Goal: Communication & Community: Ask a question

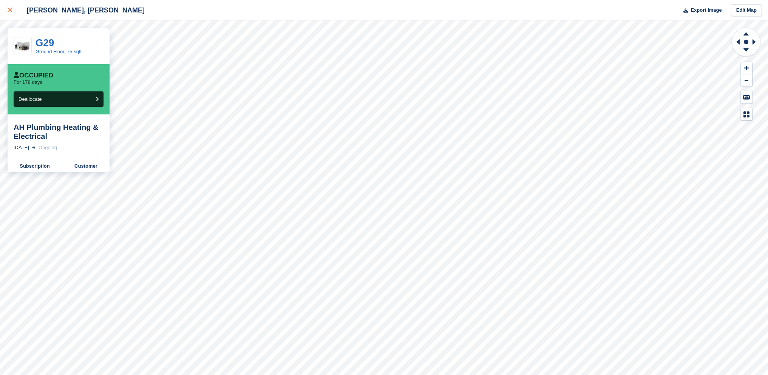
click at [11, 6] on div at bounding box center [14, 10] width 12 height 9
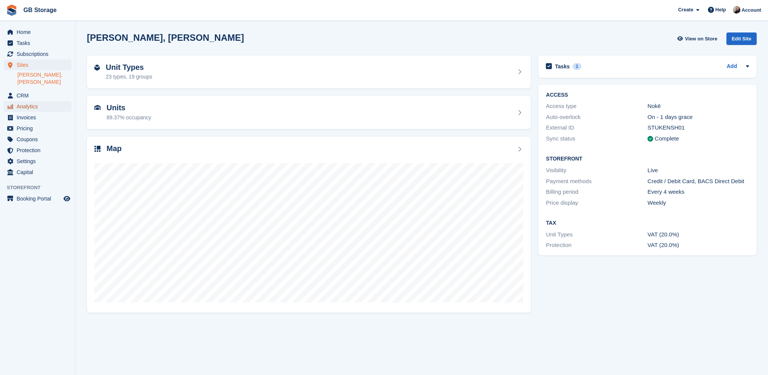
click at [39, 101] on span "Analytics" at bounding box center [39, 106] width 45 height 11
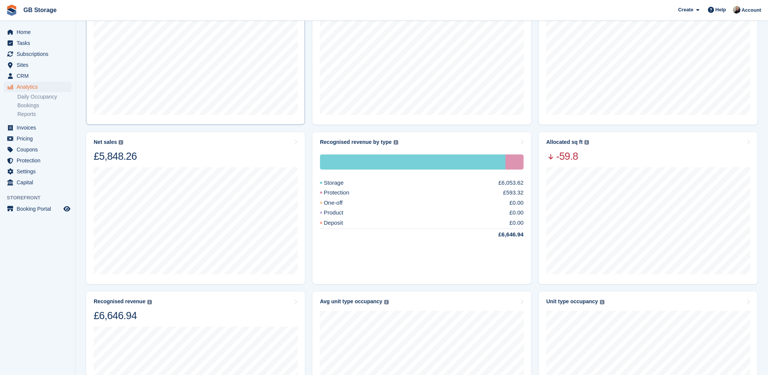
scroll to position [113, 0]
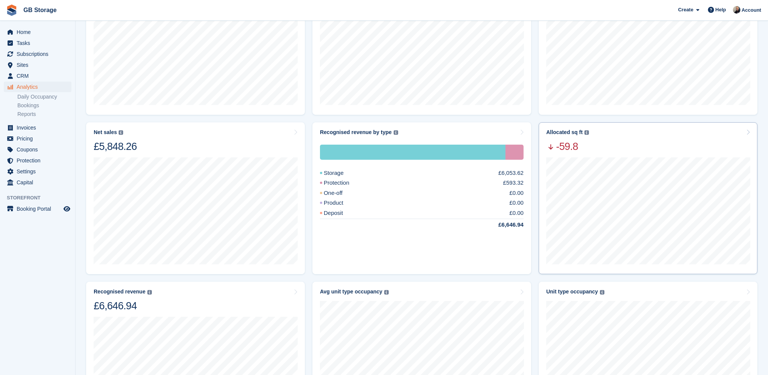
click at [564, 149] on span "-59.8" at bounding box center [567, 146] width 43 height 13
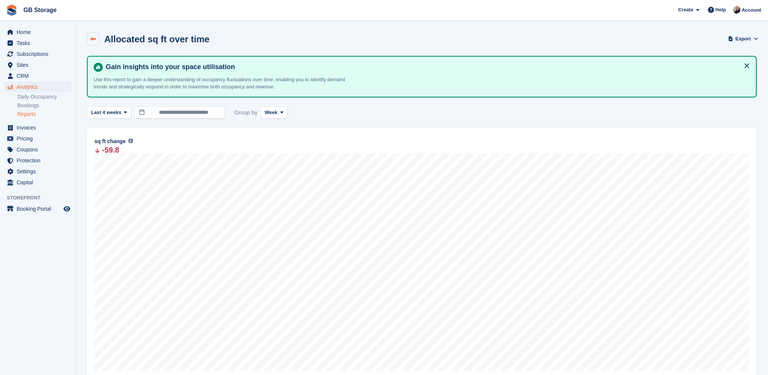
click at [96, 42] on link at bounding box center [93, 38] width 13 height 13
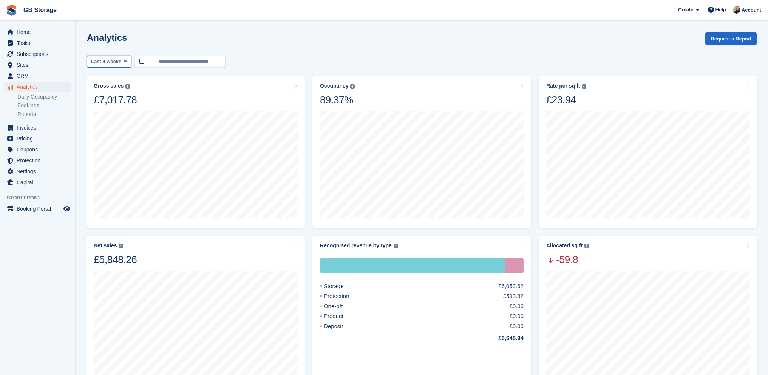
click at [120, 65] on button "Last 4 weeks" at bounding box center [109, 62] width 45 height 12
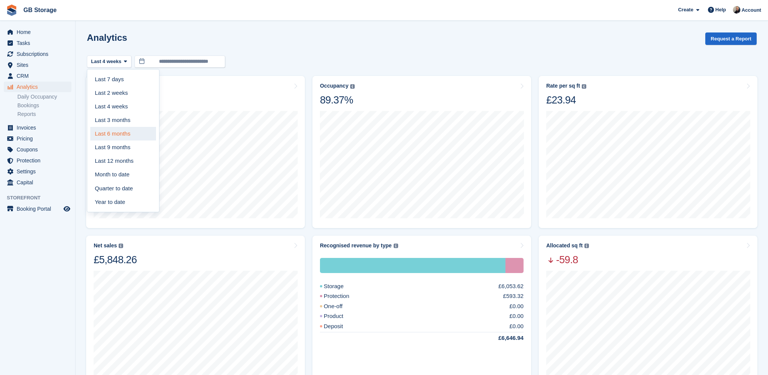
click at [129, 137] on link "Last 6 months" at bounding box center [123, 134] width 66 height 14
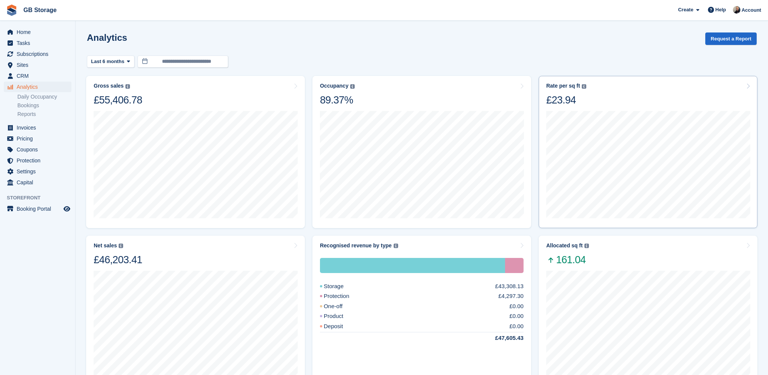
click at [582, 85] on img at bounding box center [584, 86] width 5 height 5
click at [561, 83] on div "Rate per sq ft" at bounding box center [563, 86] width 34 height 6
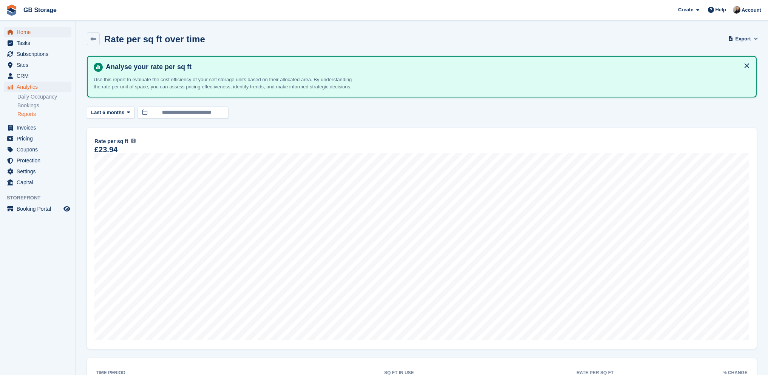
click at [33, 34] on span "Home" at bounding box center [39, 32] width 45 height 11
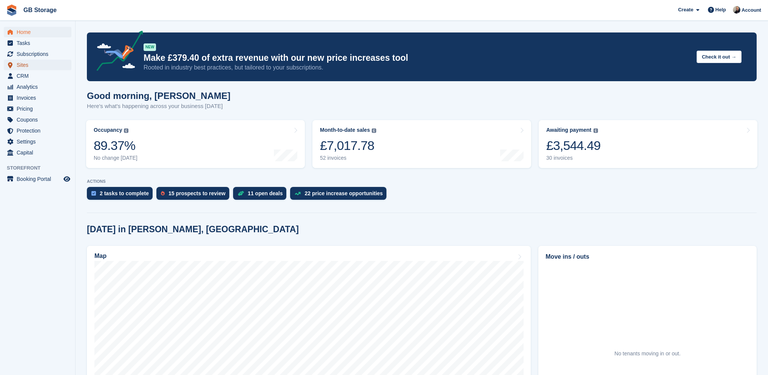
click at [41, 69] on span "Sites" at bounding box center [39, 65] width 45 height 11
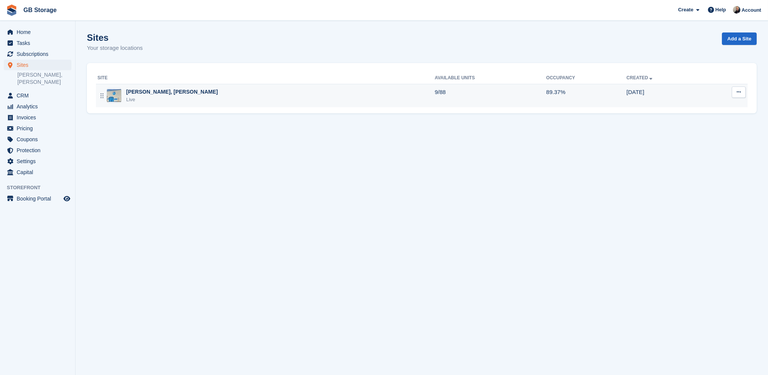
click at [221, 97] on div "[PERSON_NAME], [PERSON_NAME] Live" at bounding box center [265, 95] width 337 height 15
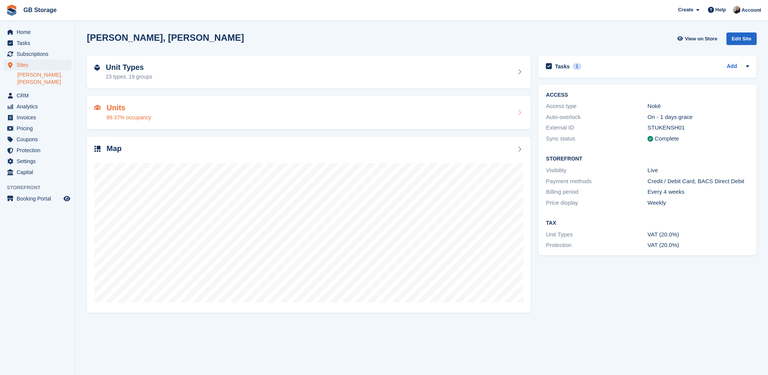
click at [221, 106] on div "Units 89.37% occupancy" at bounding box center [308, 112] width 429 height 18
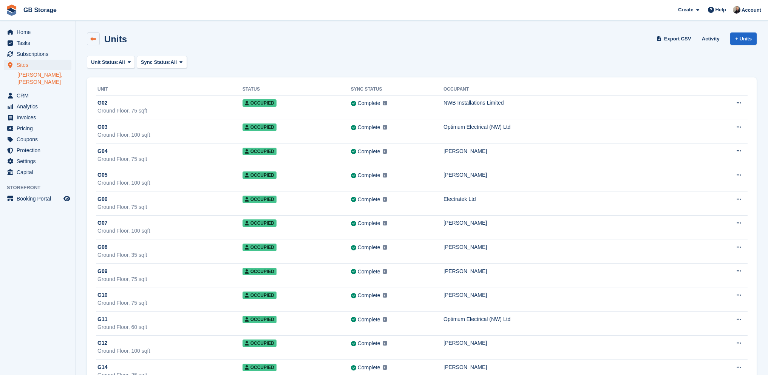
click at [90, 42] on link at bounding box center [93, 38] width 13 height 13
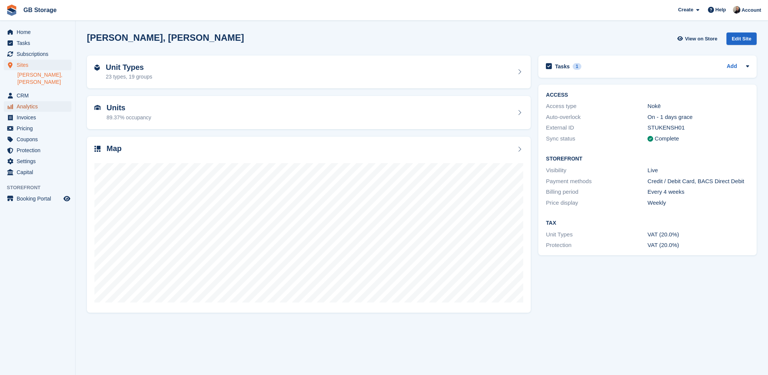
click at [43, 101] on span "Analytics" at bounding box center [39, 106] width 45 height 11
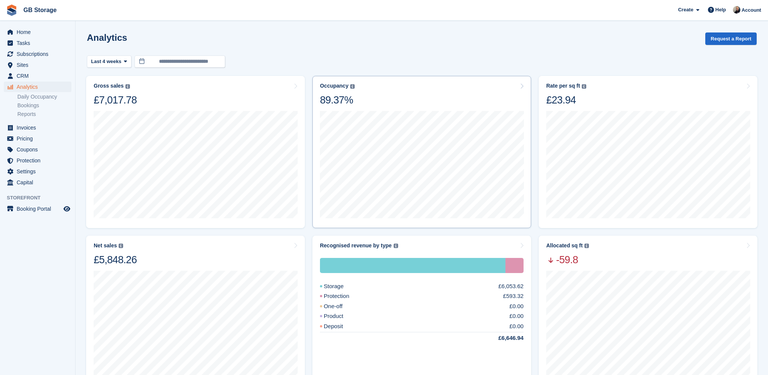
click at [350, 85] on img at bounding box center [352, 86] width 5 height 5
click at [453, 88] on div "Occupancy Percentage of all allocated units in terms of area. Includes units wi…" at bounding box center [422, 95] width 204 height 24
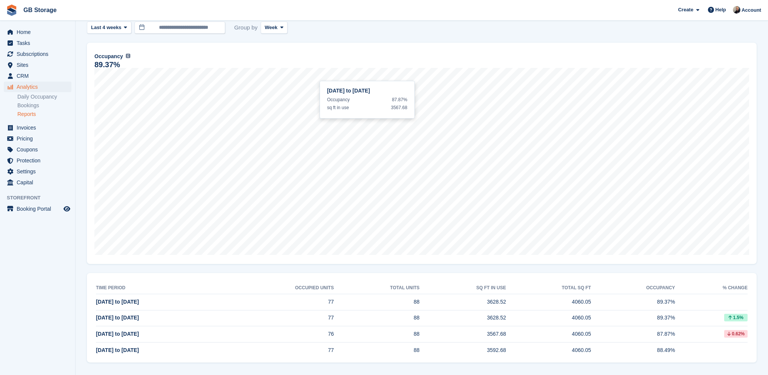
scroll to position [88, 0]
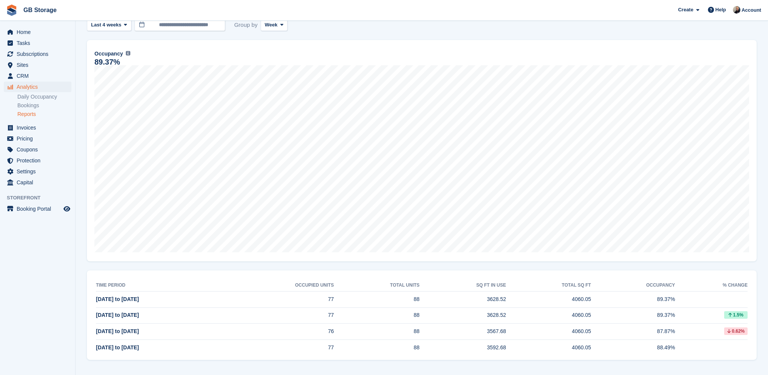
click at [47, 291] on aside "Home Tasks Subscriptions Subscriptions Subscriptions Price increases NEW Price …" at bounding box center [37, 189] width 75 height 337
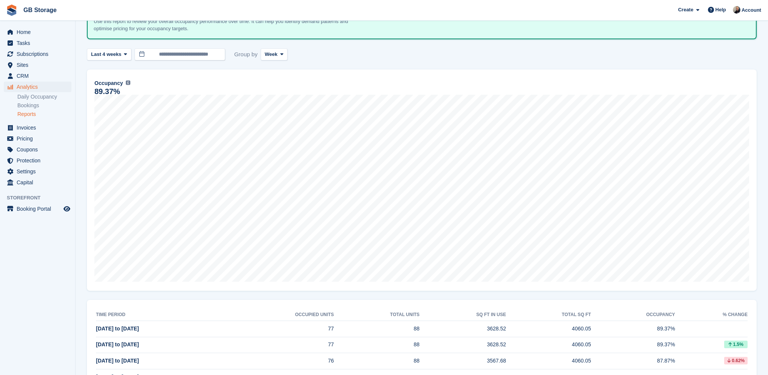
scroll to position [50, 0]
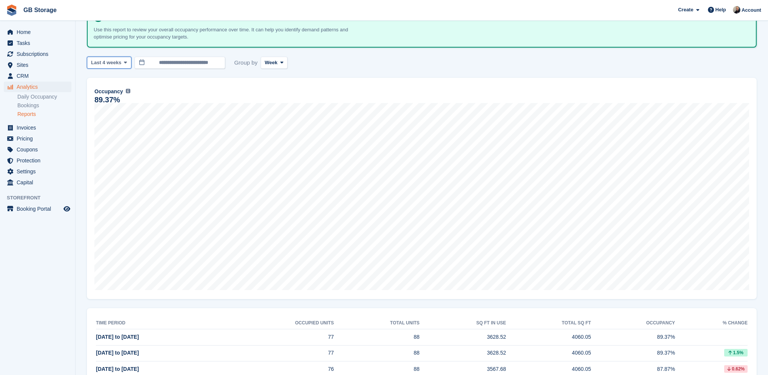
click at [114, 59] on span "Last 4 weeks" at bounding box center [106, 63] width 30 height 8
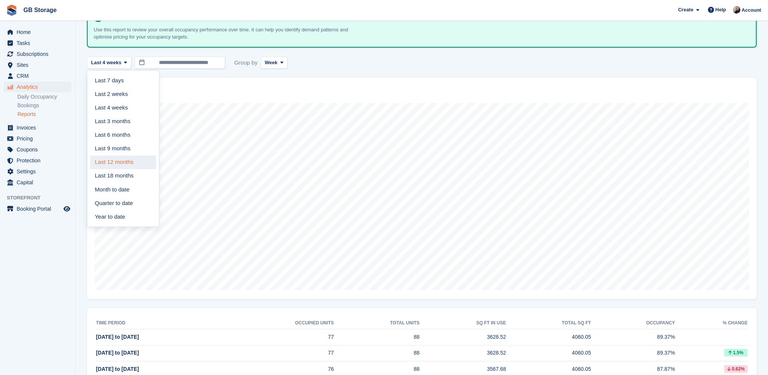
click at [125, 161] on link "Last 12 months" at bounding box center [123, 163] width 66 height 14
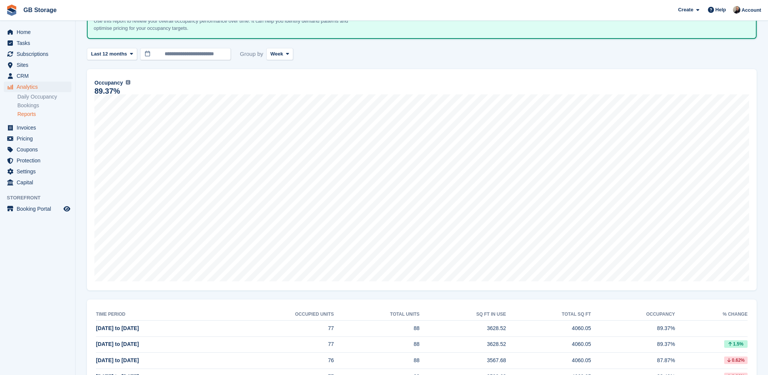
scroll to position [58, 0]
click at [44, 53] on span "Subscriptions" at bounding box center [39, 54] width 45 height 11
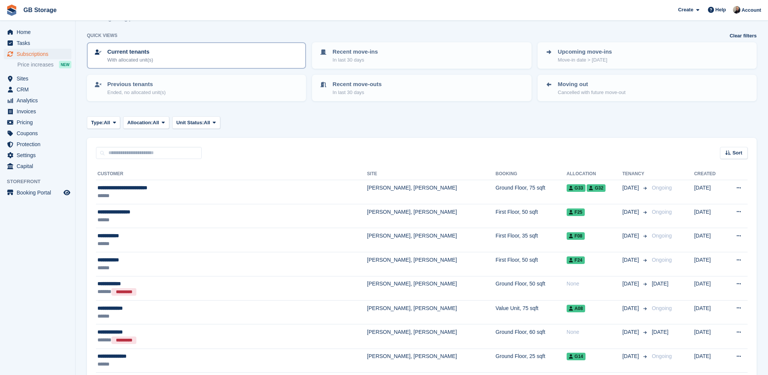
scroll to position [38, 0]
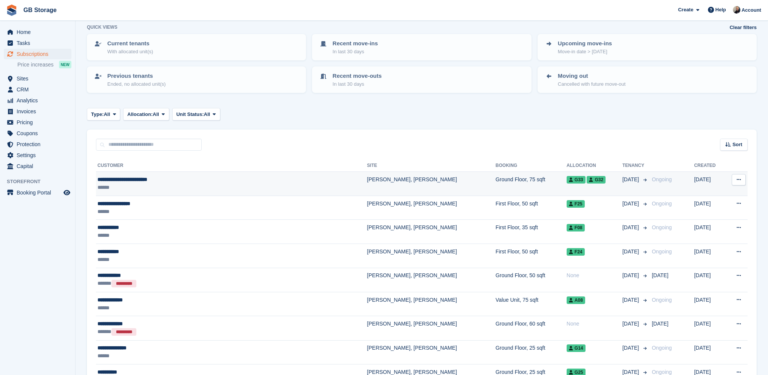
click at [189, 184] on div "******" at bounding box center [191, 188] width 188 height 8
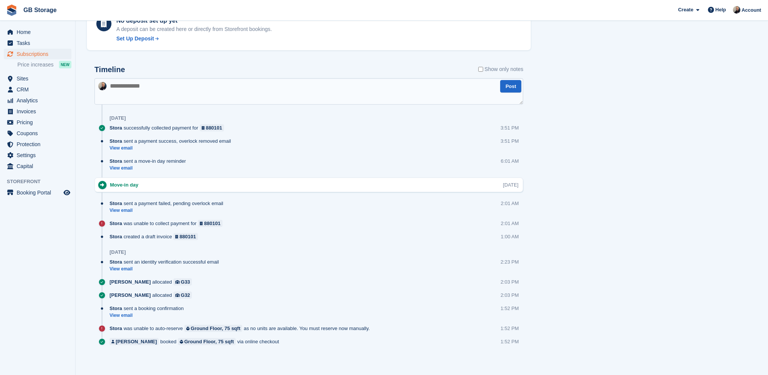
scroll to position [406, 0]
click at [125, 312] on link "View email" at bounding box center [149, 315] width 78 height 6
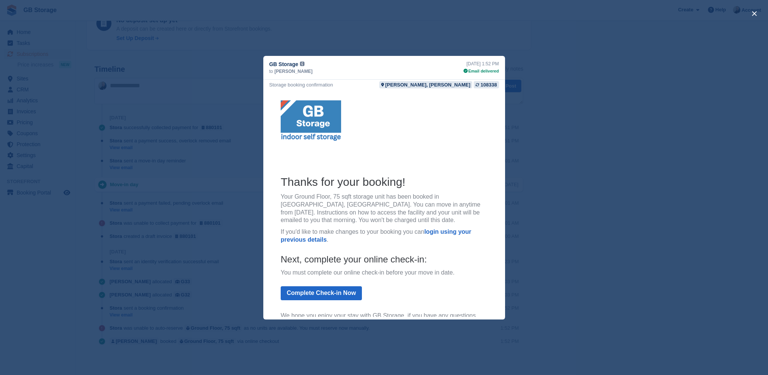
scroll to position [0, 0]
click at [599, 138] on div "close" at bounding box center [384, 187] width 768 height 375
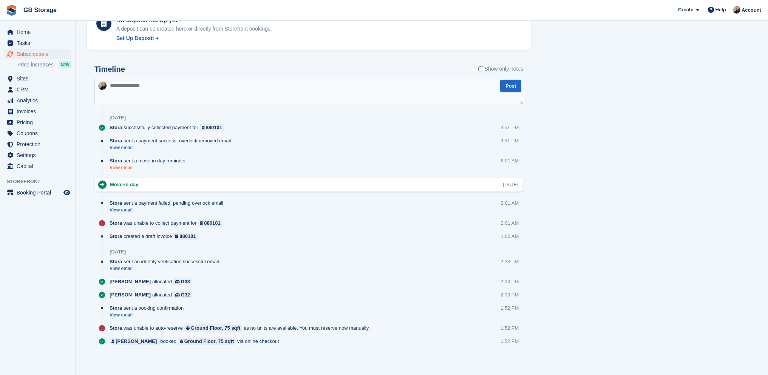
click at [131, 165] on link "View email" at bounding box center [150, 168] width 80 height 6
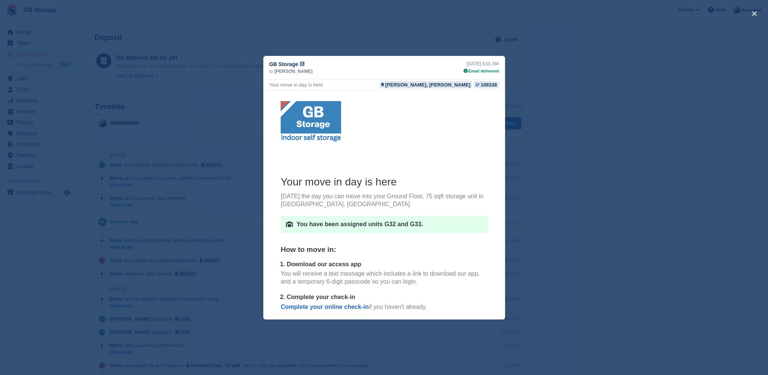
click at [722, 7] on div "close" at bounding box center [384, 187] width 768 height 375
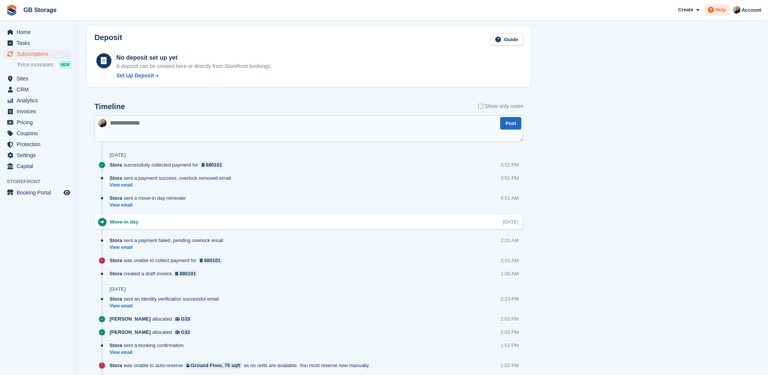
click at [722, 7] on span "Help" at bounding box center [720, 10] width 11 height 8
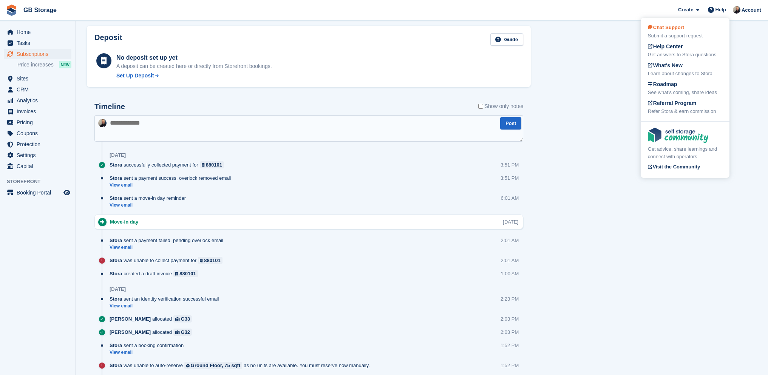
click at [669, 25] on span "Chat Support" at bounding box center [666, 28] width 36 height 6
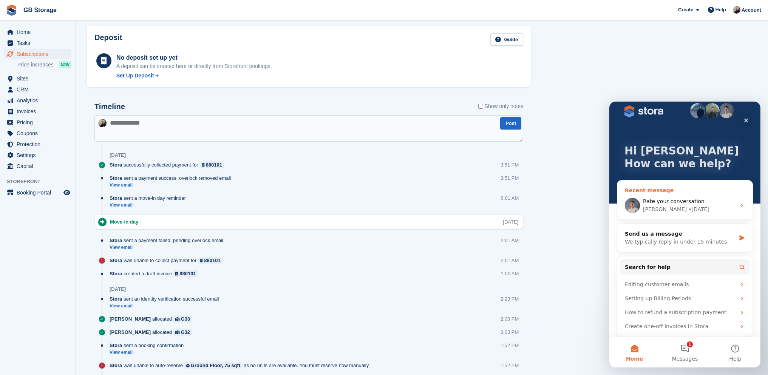
scroll to position [13, 0]
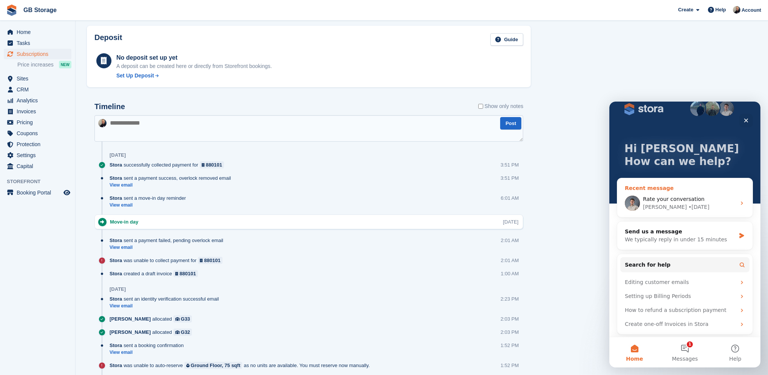
click at [695, 201] on span "Rate your conversation" at bounding box center [673, 199] width 62 height 6
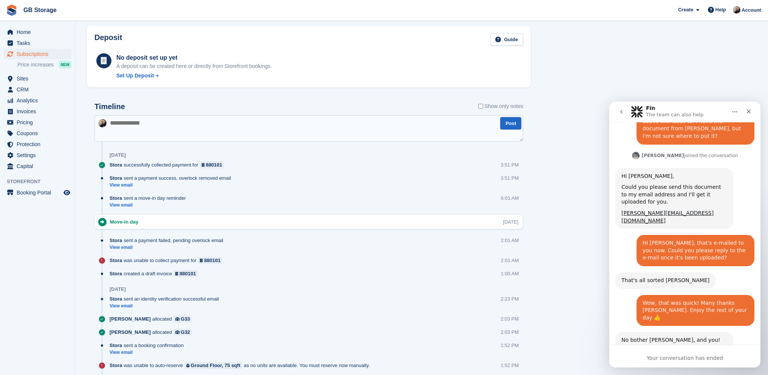
scroll to position [598, 0]
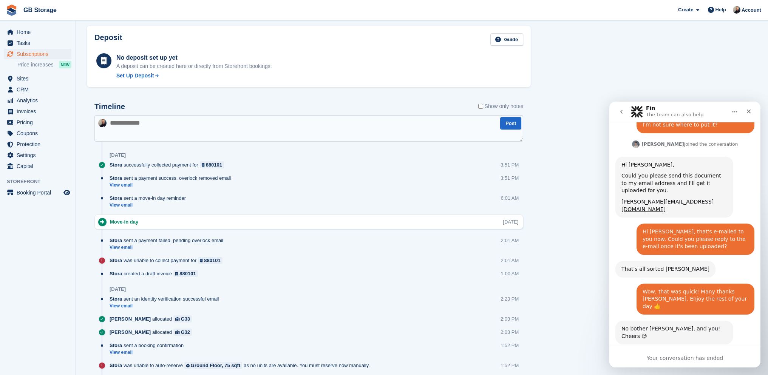
click at [619, 112] on icon "go back" at bounding box center [621, 111] width 6 height 6
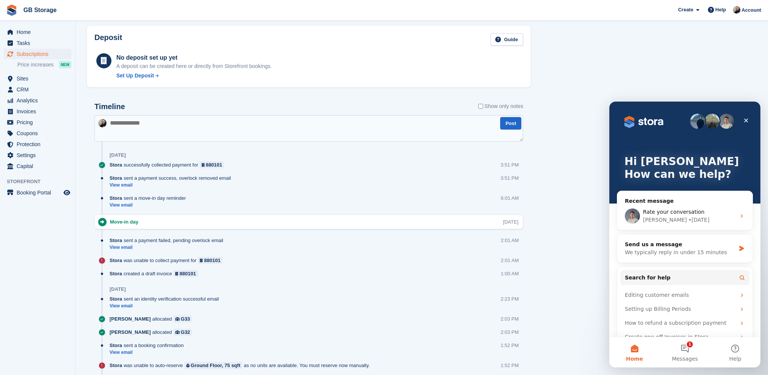
scroll to position [0, 0]
click at [697, 254] on div "We typically reply in under 15 minutes" at bounding box center [679, 252] width 111 height 8
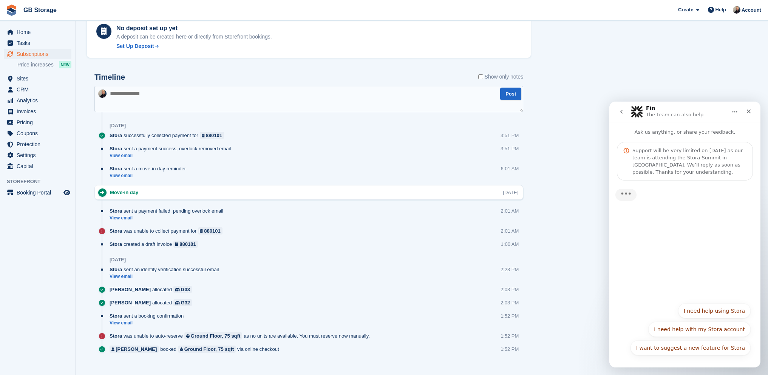
scroll to position [406, 0]
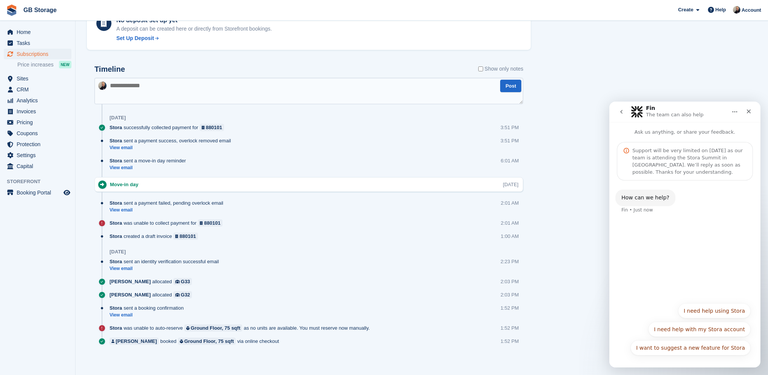
click at [709, 307] on button "I need help using Stora" at bounding box center [714, 310] width 73 height 15
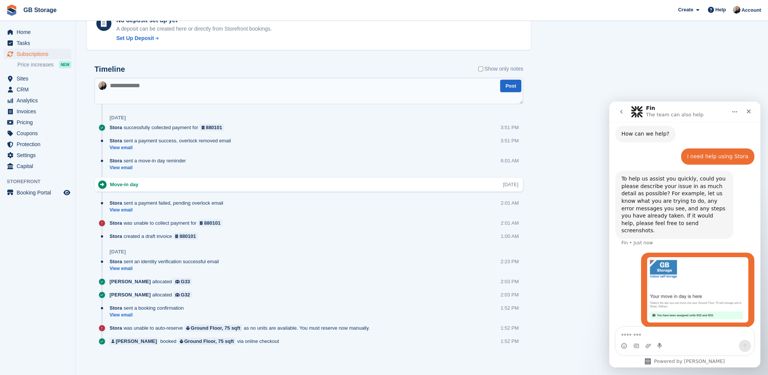
scroll to position [88, 0]
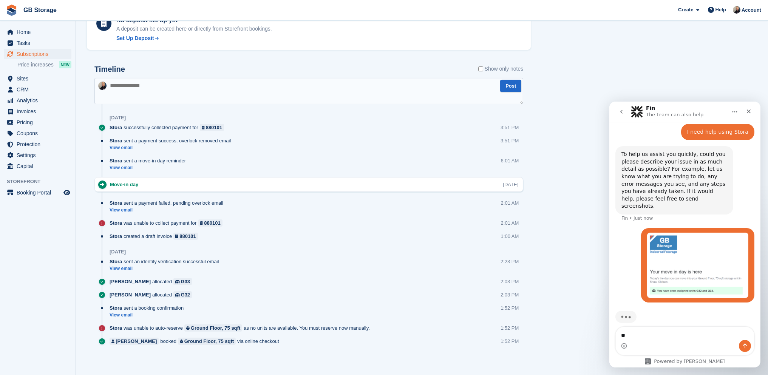
type textarea "*"
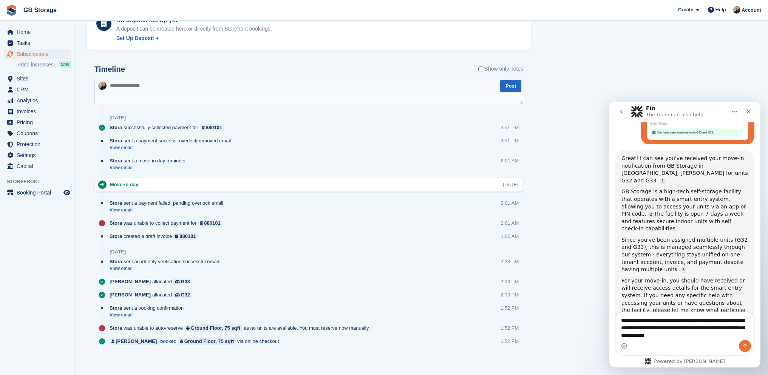
scroll to position [255, 0]
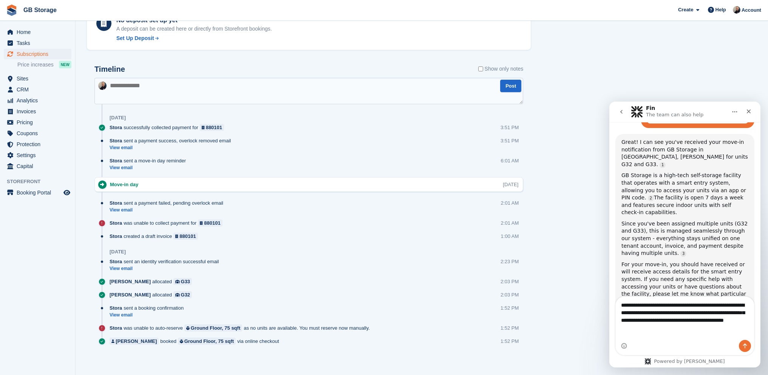
type textarea "**********"
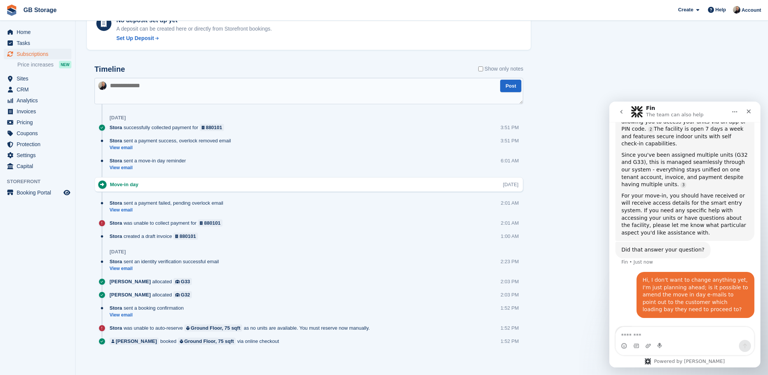
scroll to position [325, 0]
click at [695, 240] on div "Did that answer your question? Fin • Just now" at bounding box center [662, 248] width 95 height 17
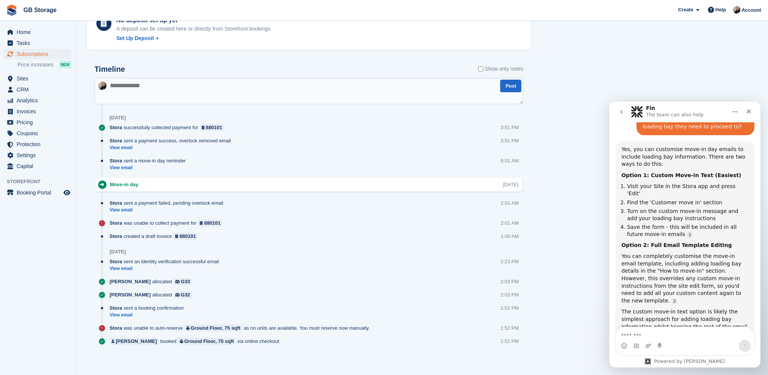
scroll to position [503, 0]
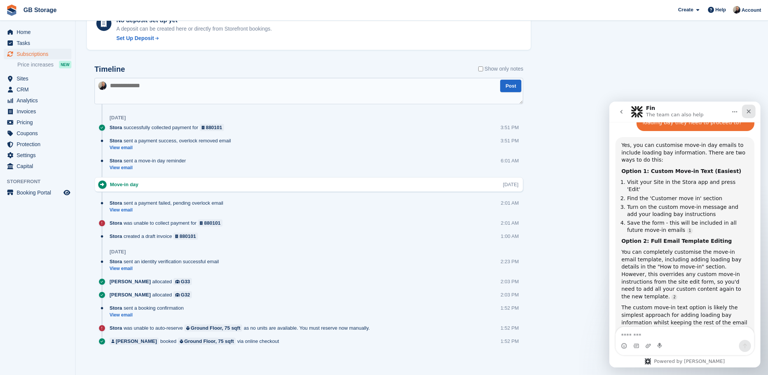
click at [746, 111] on icon "Close" at bounding box center [748, 111] width 6 height 6
